Goal: Navigation & Orientation: Find specific page/section

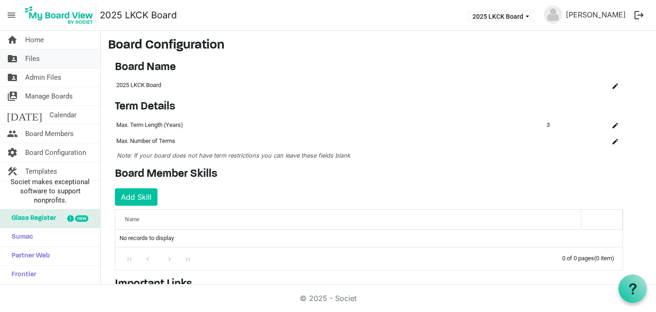
click at [64, 55] on link "folder_shared Files" at bounding box center [50, 58] width 100 height 18
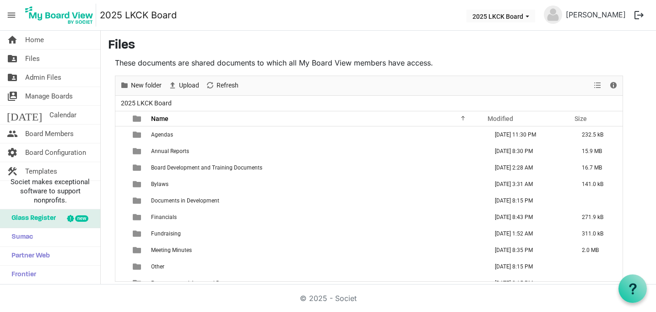
scroll to position [4, 0]
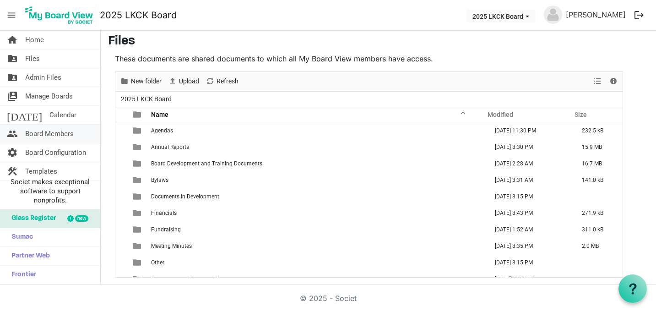
click at [61, 130] on span "Board Members" at bounding box center [49, 134] width 49 height 18
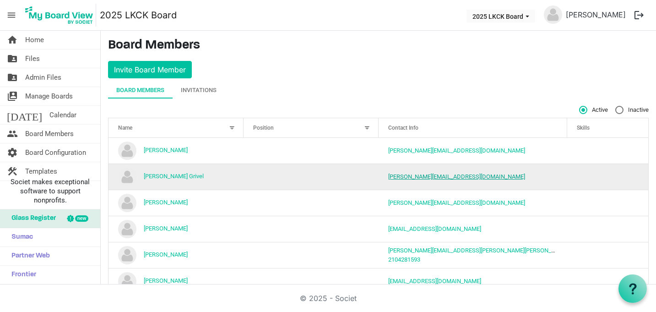
click at [406, 179] on link "darcee@lovekckids.org" at bounding box center [456, 176] width 137 height 7
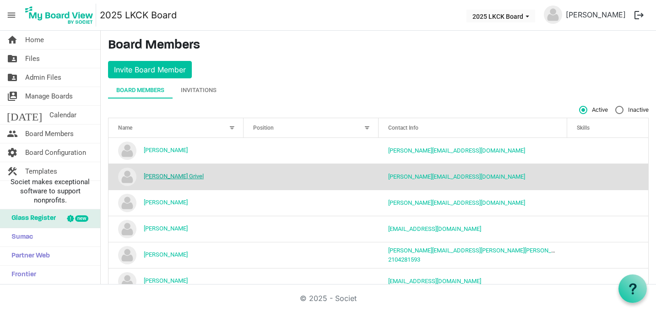
click at [168, 175] on link "Darcee Grivel" at bounding box center [174, 176] width 60 height 7
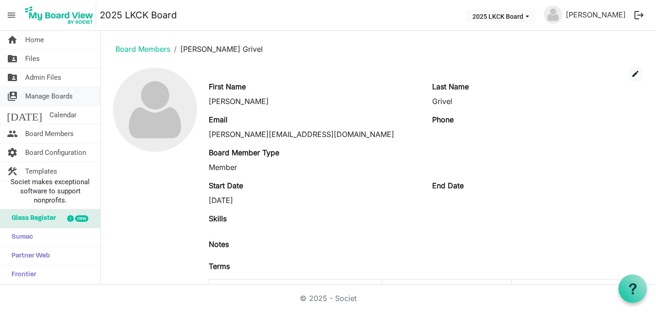
click at [77, 94] on link "switch_account Manage Boards" at bounding box center [50, 96] width 100 height 18
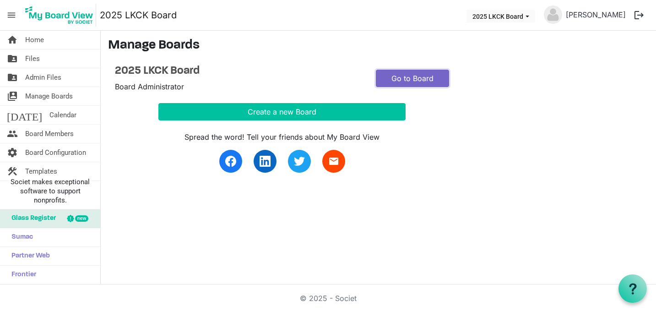
click at [401, 81] on link "Go to Board" at bounding box center [412, 78] width 73 height 17
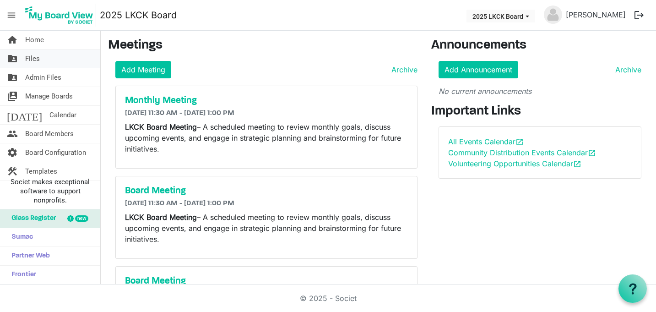
click at [65, 61] on link "folder_shared Files" at bounding box center [50, 58] width 100 height 18
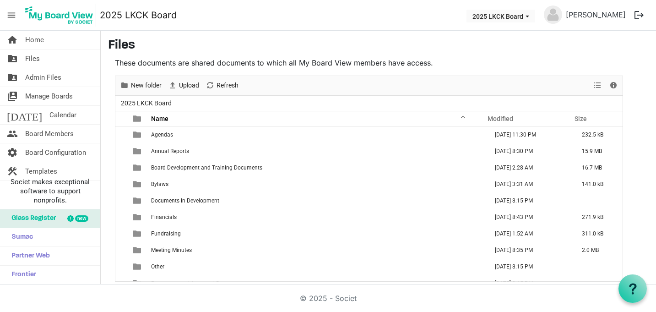
scroll to position [4, 0]
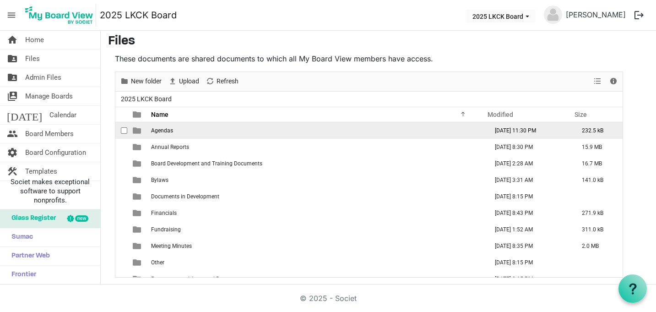
click at [162, 129] on span "Agendas" at bounding box center [162, 130] width 22 height 6
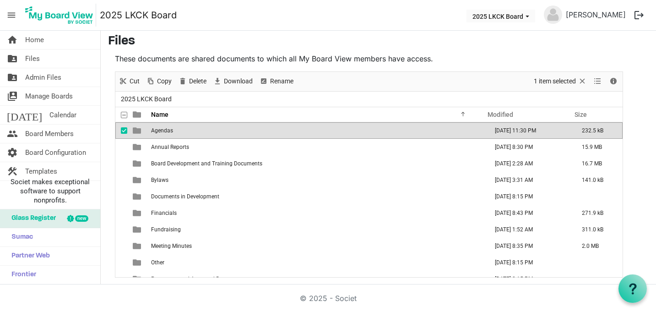
click at [136, 129] on span "is template cell column header type" at bounding box center [137, 130] width 8 height 8
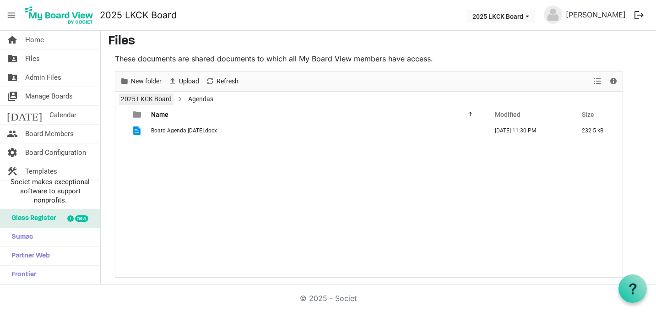
click at [157, 99] on link "2025 LKCK Board" at bounding box center [146, 98] width 54 height 11
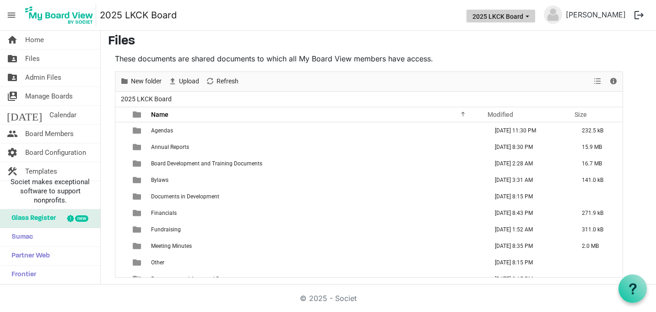
click at [535, 14] on button "2025 LKCK Board" at bounding box center [501, 16] width 69 height 13
click at [398, 46] on h3 "Files" at bounding box center [378, 42] width 541 height 16
click at [63, 76] on link "folder_shared Admin Files" at bounding box center [50, 77] width 100 height 18
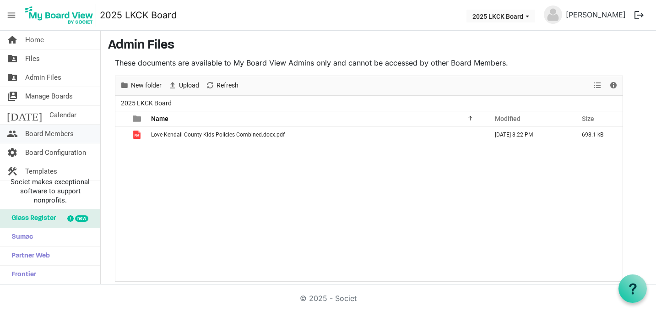
click at [57, 129] on span "Board Members" at bounding box center [49, 134] width 49 height 18
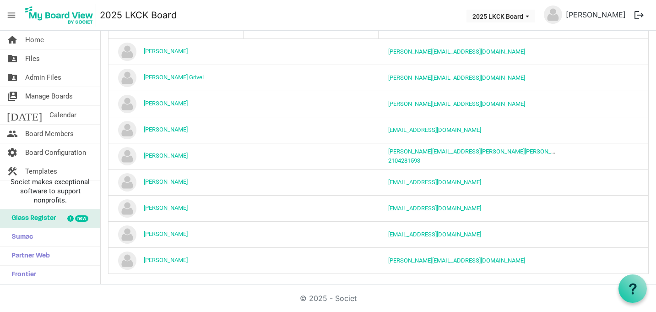
scroll to position [103, 0]
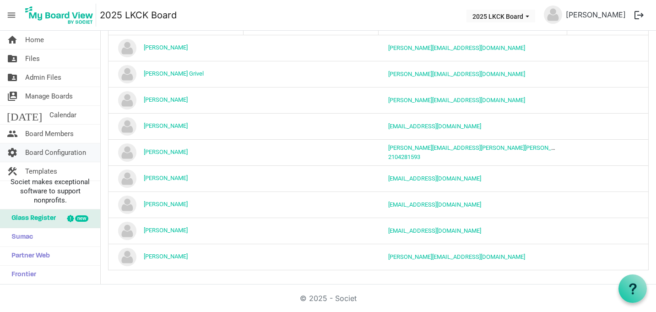
click at [48, 149] on span "Board Configuration" at bounding box center [55, 152] width 61 height 18
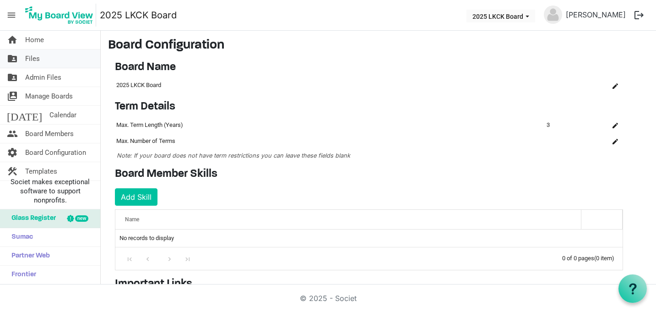
click at [63, 62] on link "folder_shared Files" at bounding box center [50, 58] width 100 height 18
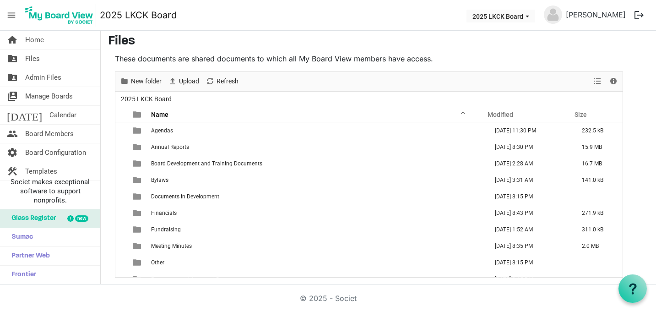
click at [161, 96] on span "2025 LKCK Board" at bounding box center [146, 98] width 54 height 11
